Goal: Transaction & Acquisition: Purchase product/service

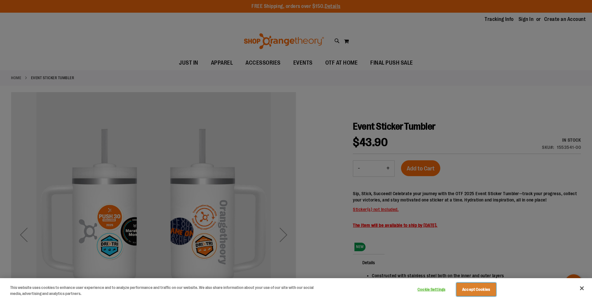
click at [482, 287] on button "Accept Cookies" at bounding box center [477, 289] width 40 height 13
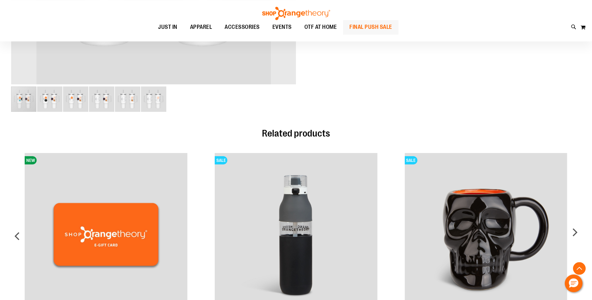
scroll to position [291, 0]
click at [366, 27] on span "FINAL PUSH SALE" at bounding box center [371, 27] width 43 height 14
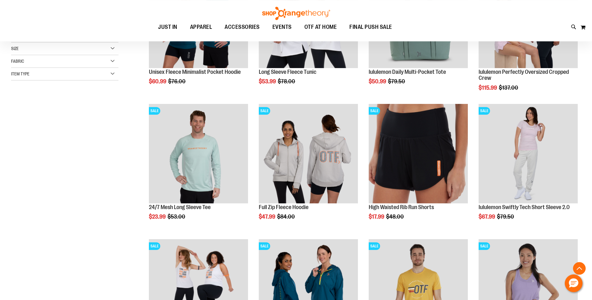
scroll to position [161, 0]
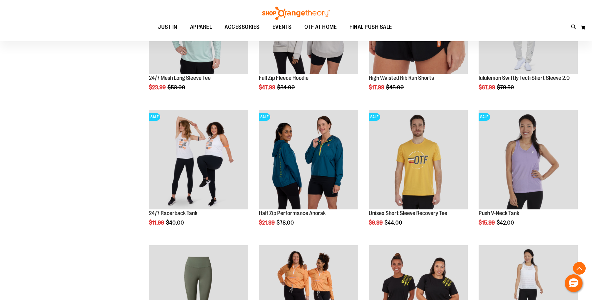
scroll to position [290, 0]
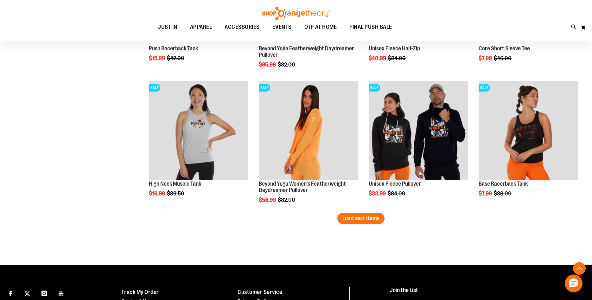
scroll to position [1130, 0]
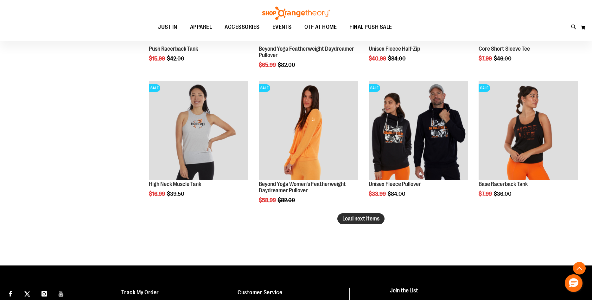
click at [372, 221] on span "Load next items" at bounding box center [361, 218] width 37 height 6
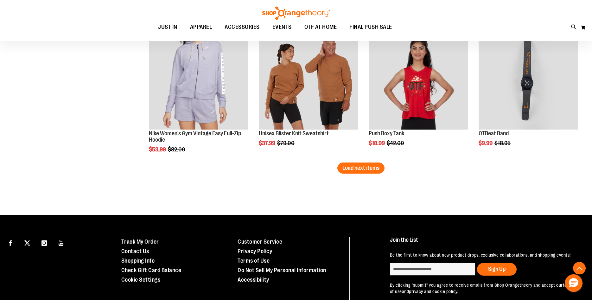
scroll to position [1620, 0]
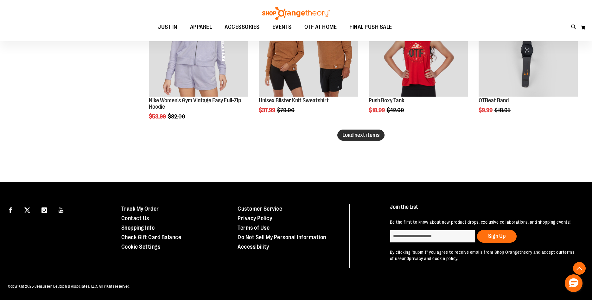
click at [382, 136] on button "Load next items" at bounding box center [360, 135] width 47 height 11
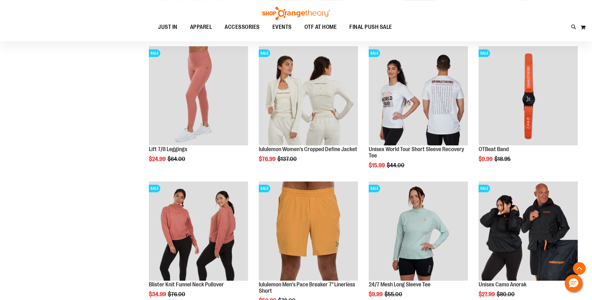
scroll to position [1706, 0]
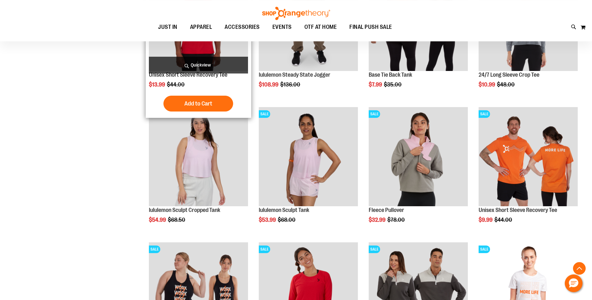
scroll to position [833, 0]
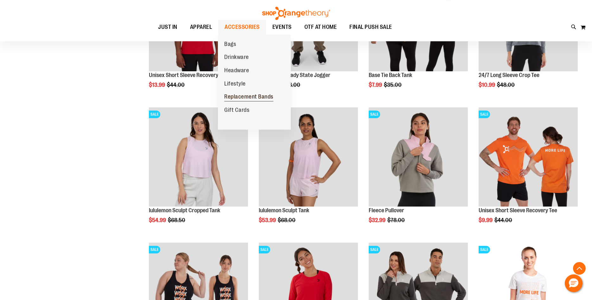
click at [254, 98] on span "Replacement Bands" at bounding box center [248, 97] width 49 height 8
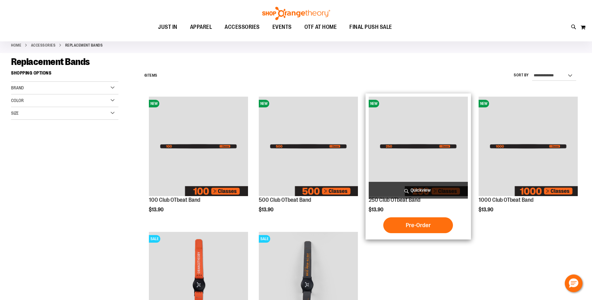
scroll to position [32, 0]
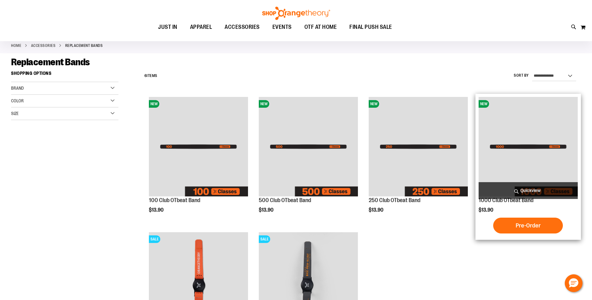
click at [536, 170] on img "product" at bounding box center [528, 146] width 99 height 99
